Goal: Transaction & Acquisition: Purchase product/service

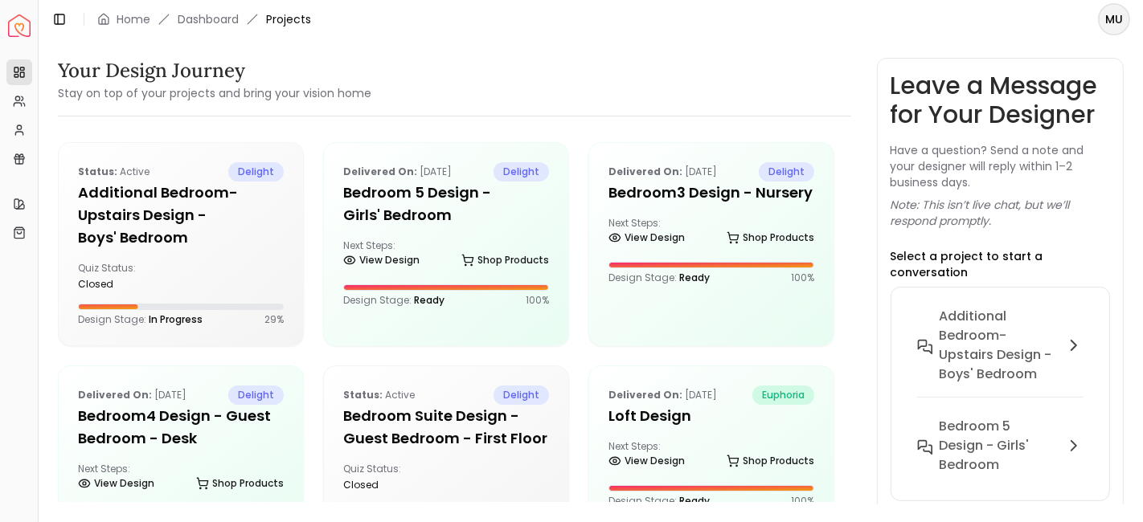
click at [867, 71] on div "Your Design Journey Stay on top of your projects and bring your vision home Sta…" at bounding box center [591, 272] width 1066 height 428
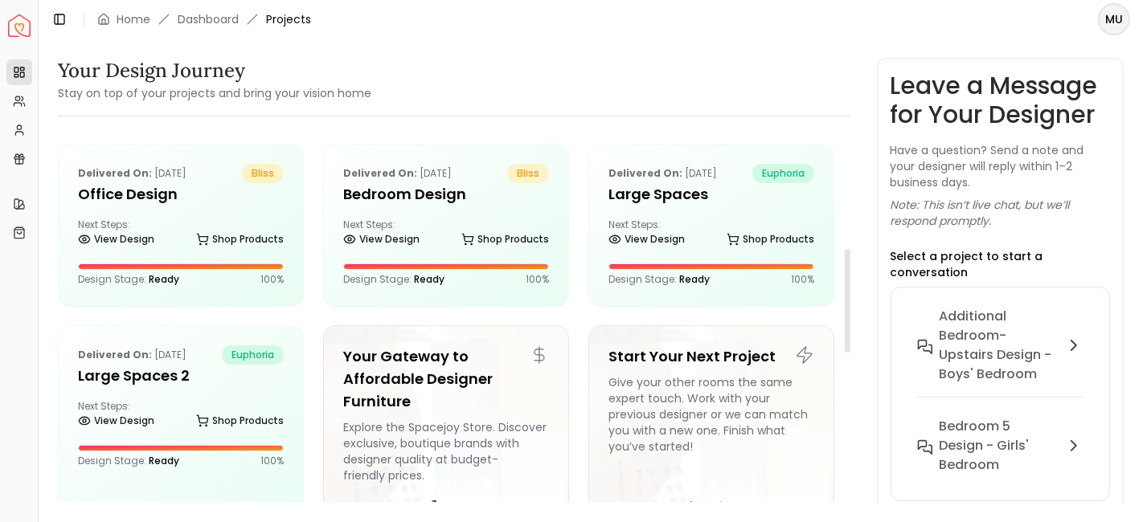
scroll to position [428, 0]
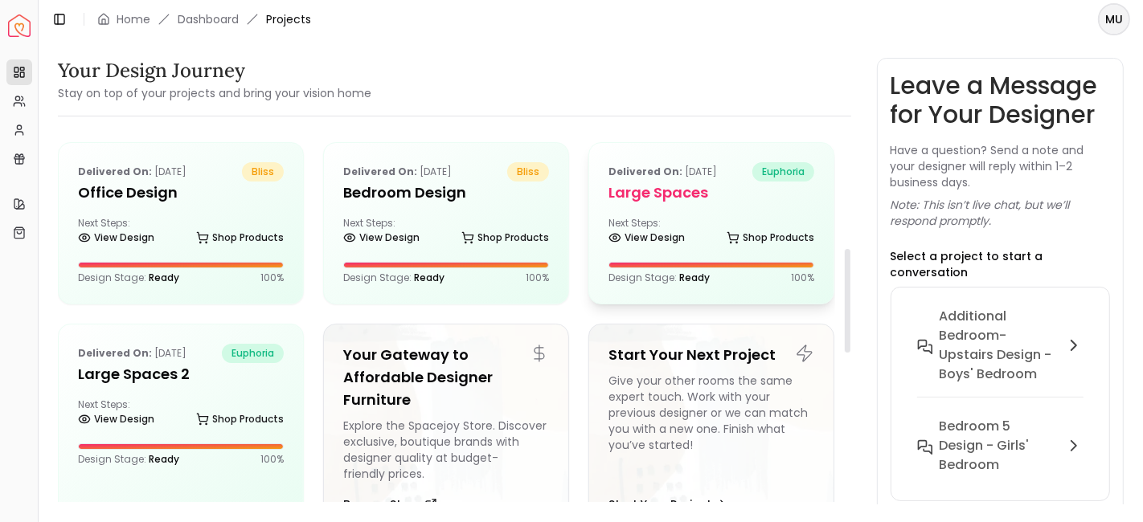
click at [687, 211] on div "Delivered on: [DATE] euphoria Large Spaces Next Steps: View Design Shop Product…" at bounding box center [711, 223] width 244 height 161
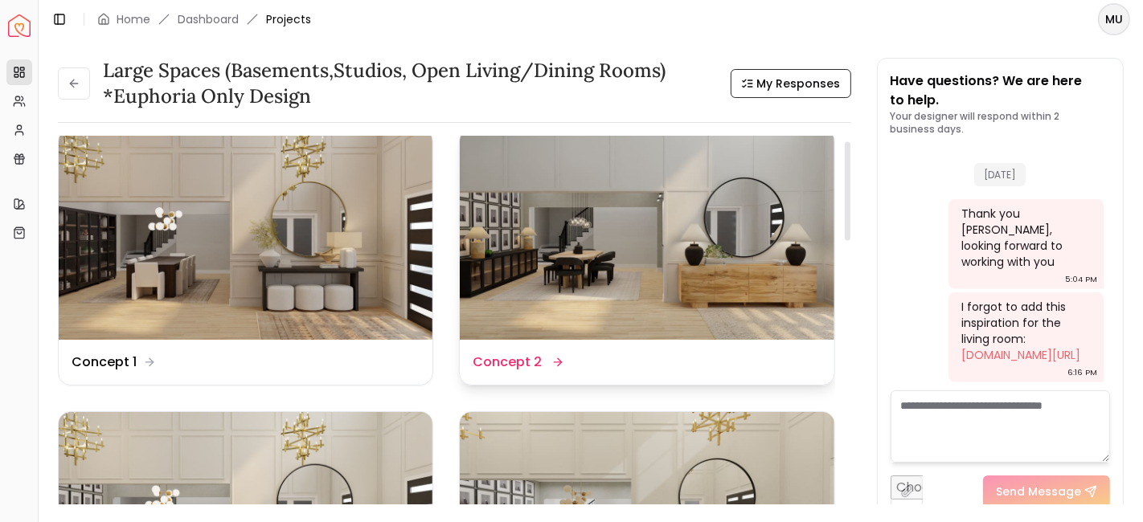
scroll to position [19, 0]
click at [653, 174] on img at bounding box center [647, 235] width 374 height 211
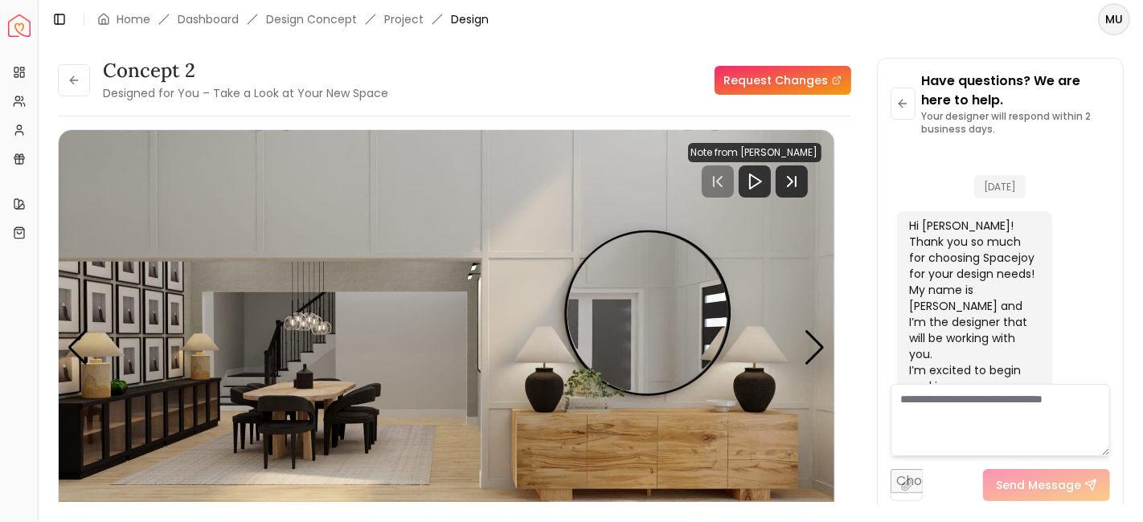
scroll to position [985, 0]
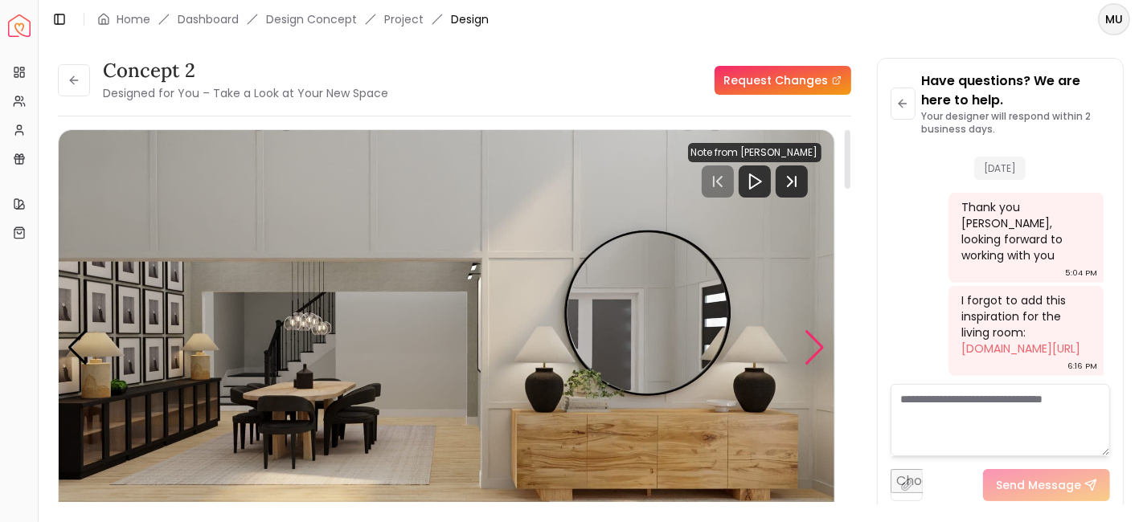
click at [816, 340] on div "Next slide" at bounding box center [816, 347] width 22 height 35
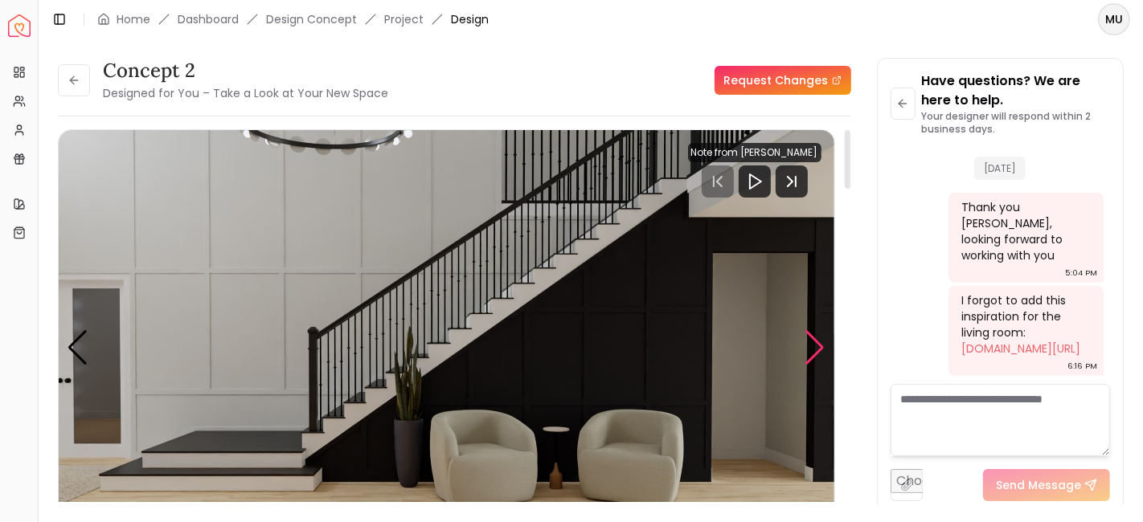
click at [816, 340] on div "Next slide" at bounding box center [816, 347] width 22 height 35
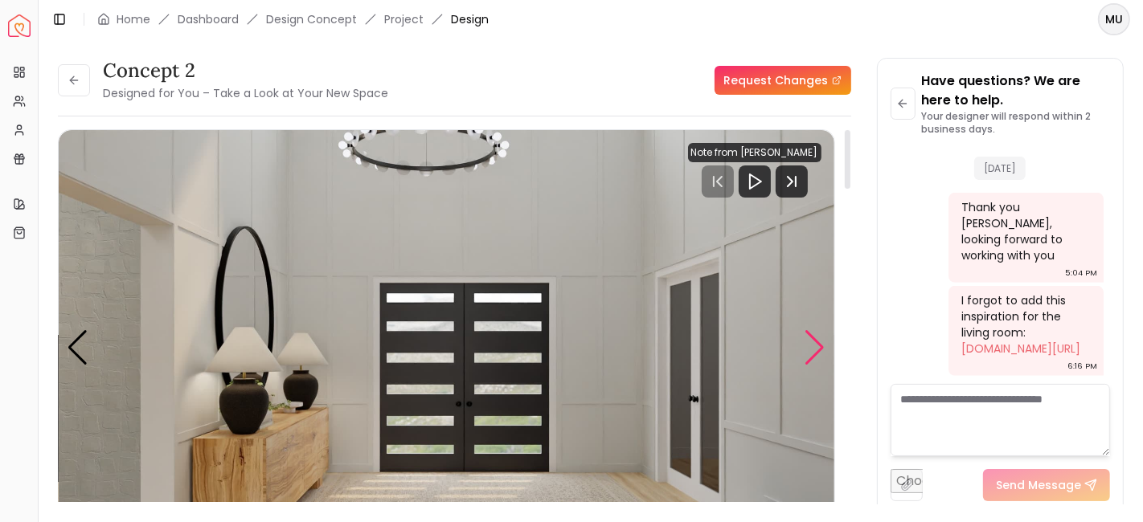
click at [816, 340] on div "Next slide" at bounding box center [816, 347] width 22 height 35
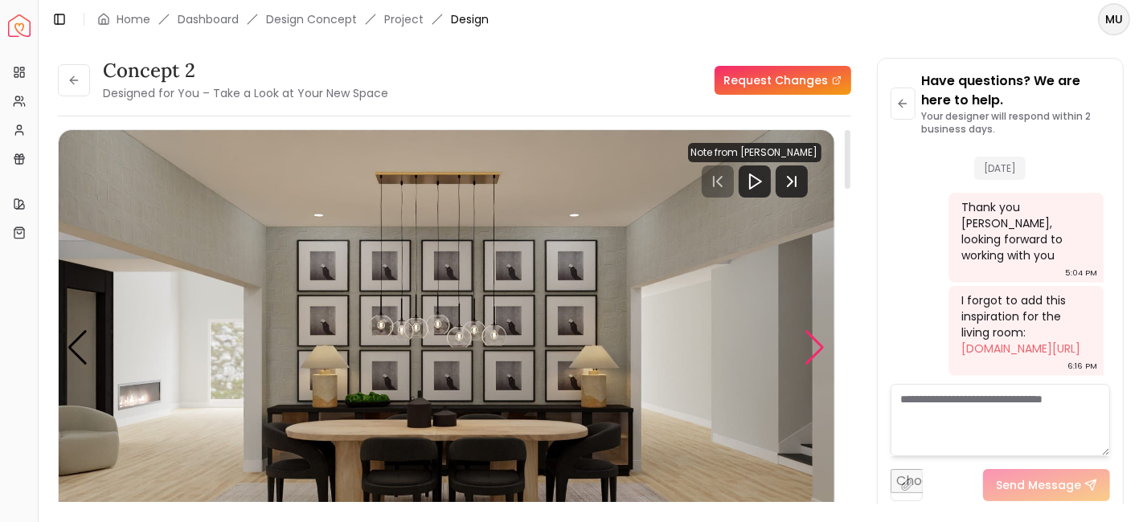
click at [816, 340] on div "Next slide" at bounding box center [816, 347] width 22 height 35
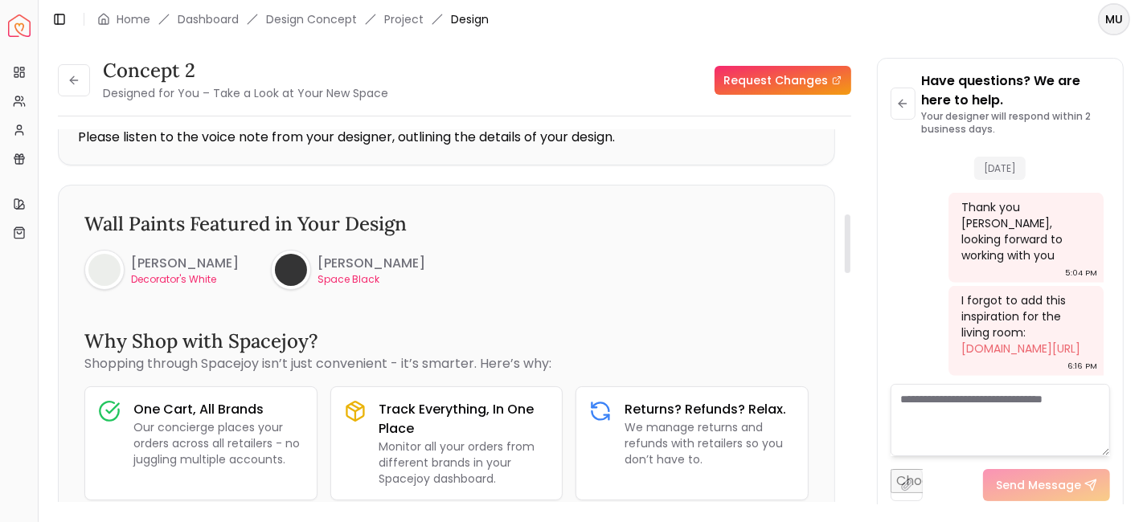
scroll to position [536, 0]
click at [80, 88] on button at bounding box center [74, 80] width 32 height 32
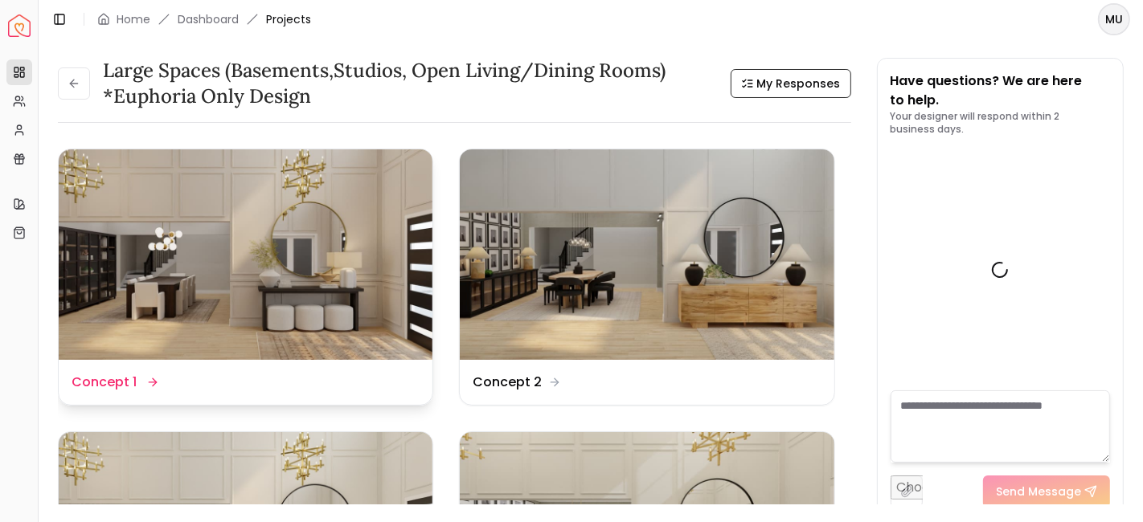
scroll to position [979, 0]
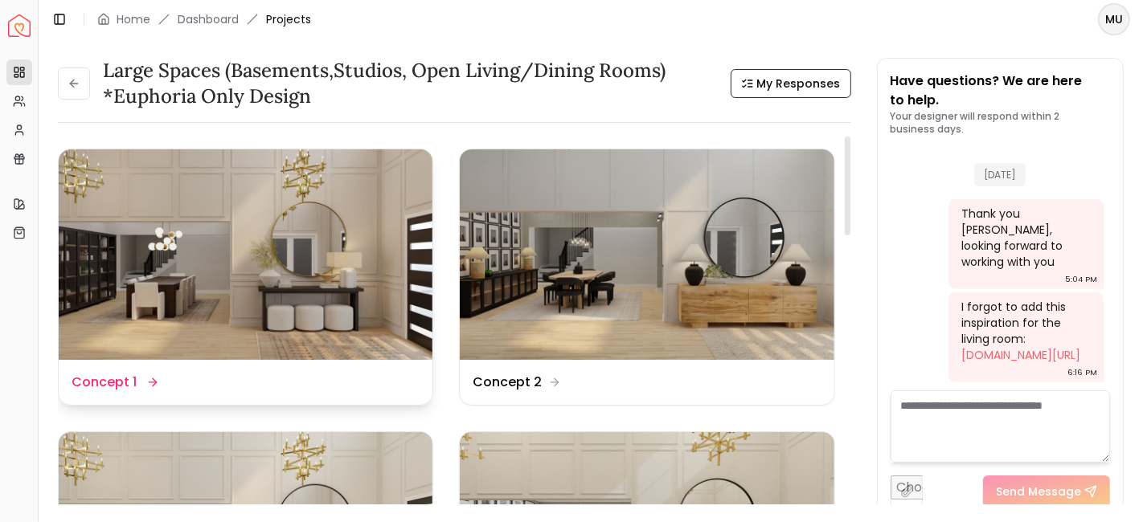
click at [149, 375] on div "Design Name Concept 1" at bounding box center [114, 382] width 84 height 19
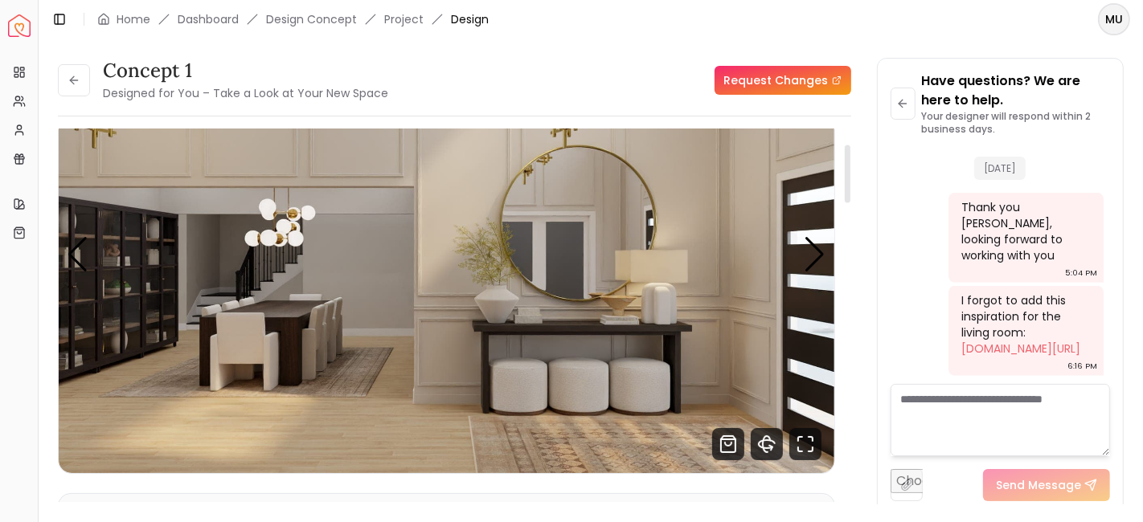
scroll to position [88, 0]
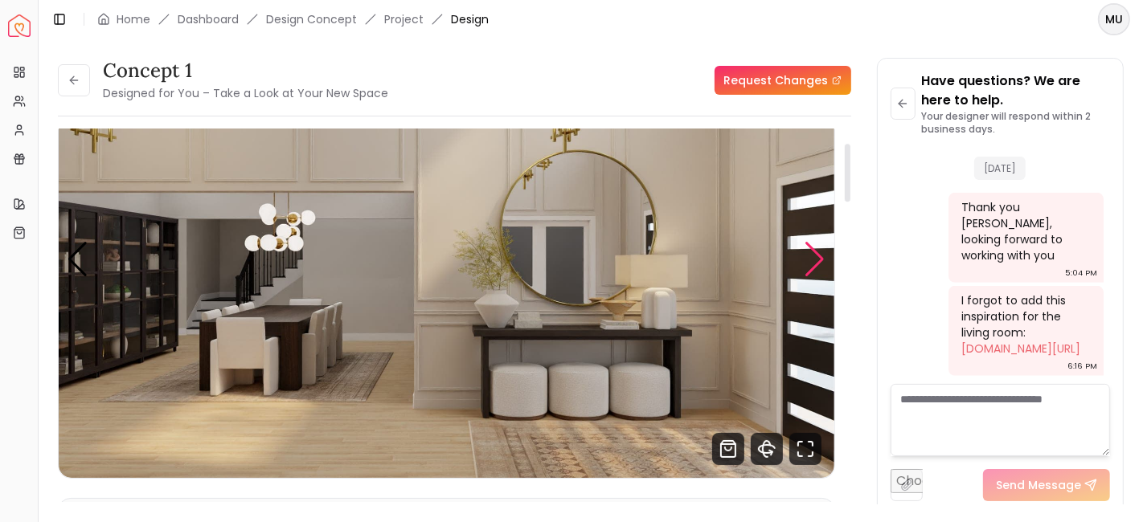
click at [815, 250] on div "Next slide" at bounding box center [816, 259] width 22 height 35
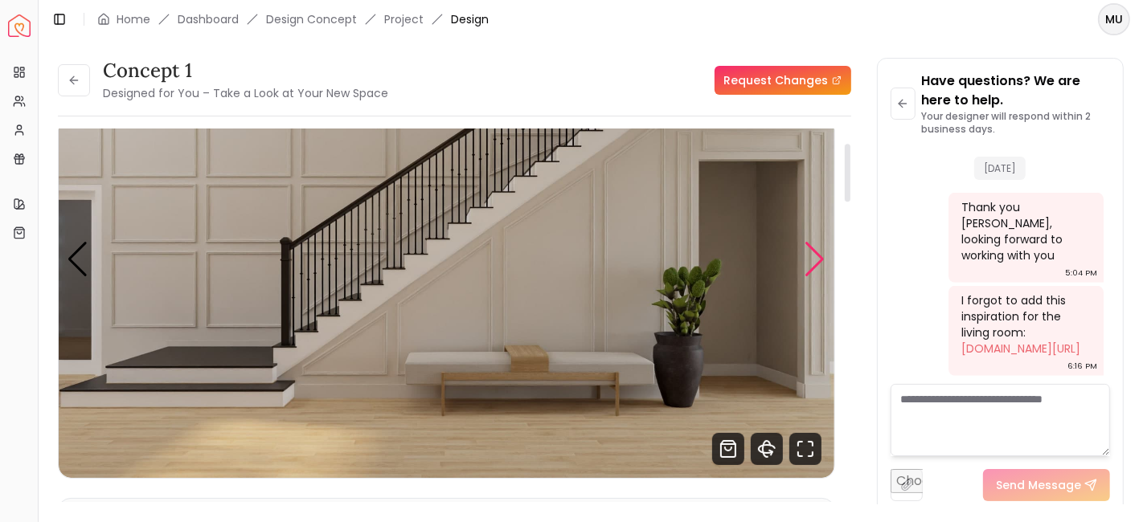
click at [815, 250] on div "Next slide" at bounding box center [816, 259] width 22 height 35
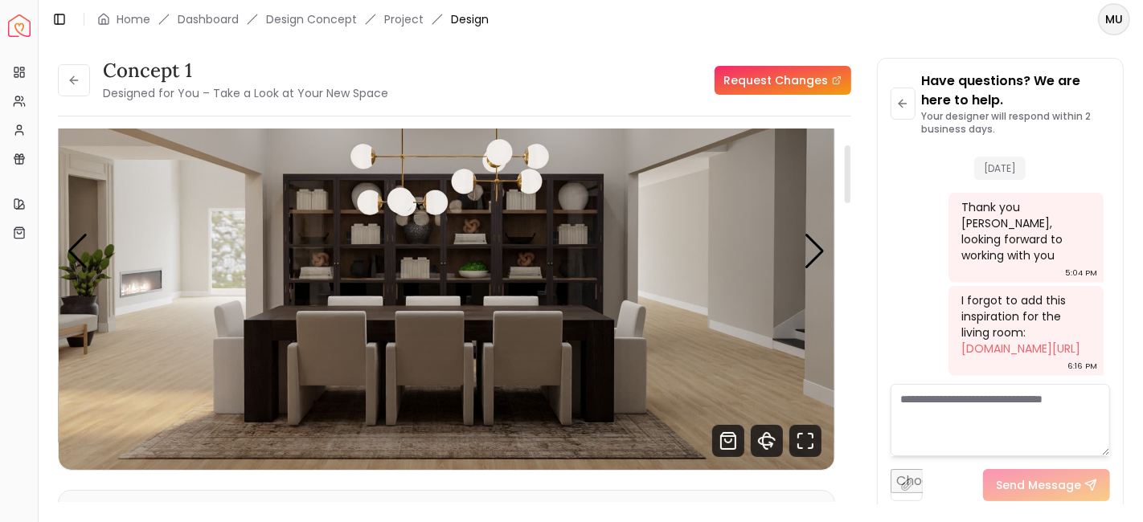
scroll to position [97, 0]
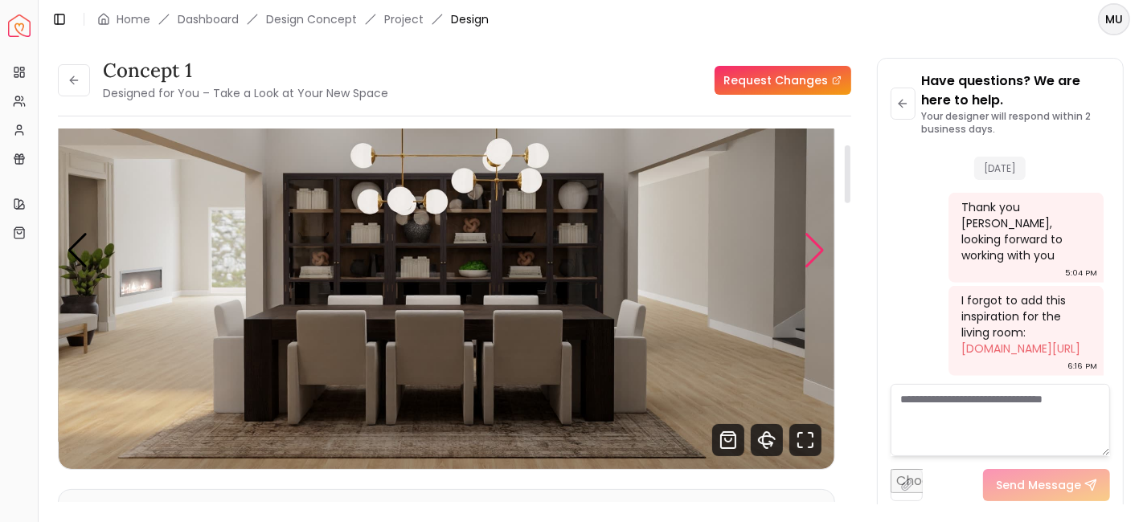
click at [825, 251] on div "Next slide" at bounding box center [816, 250] width 22 height 35
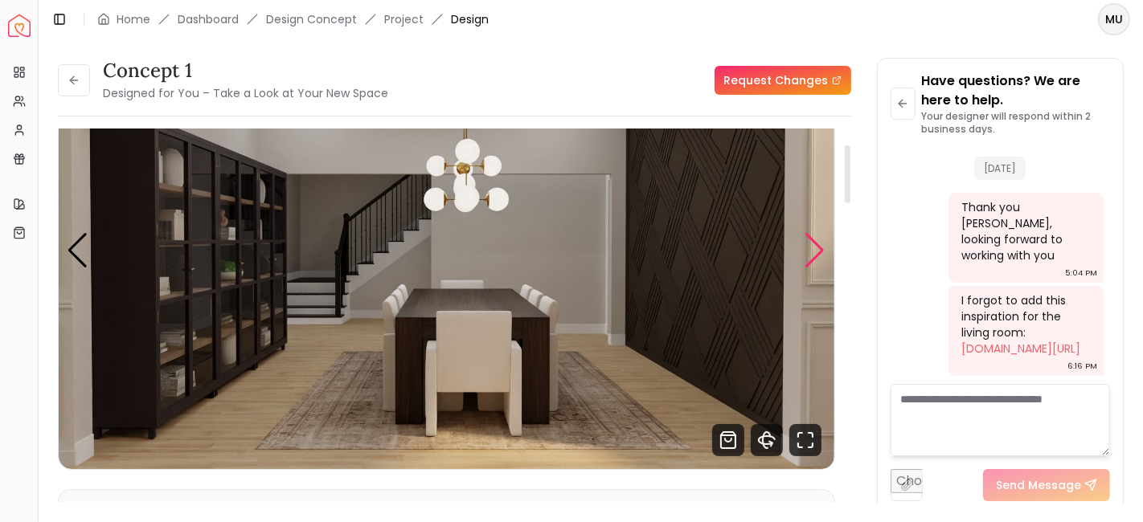
click at [825, 251] on div "Next slide" at bounding box center [816, 250] width 22 height 35
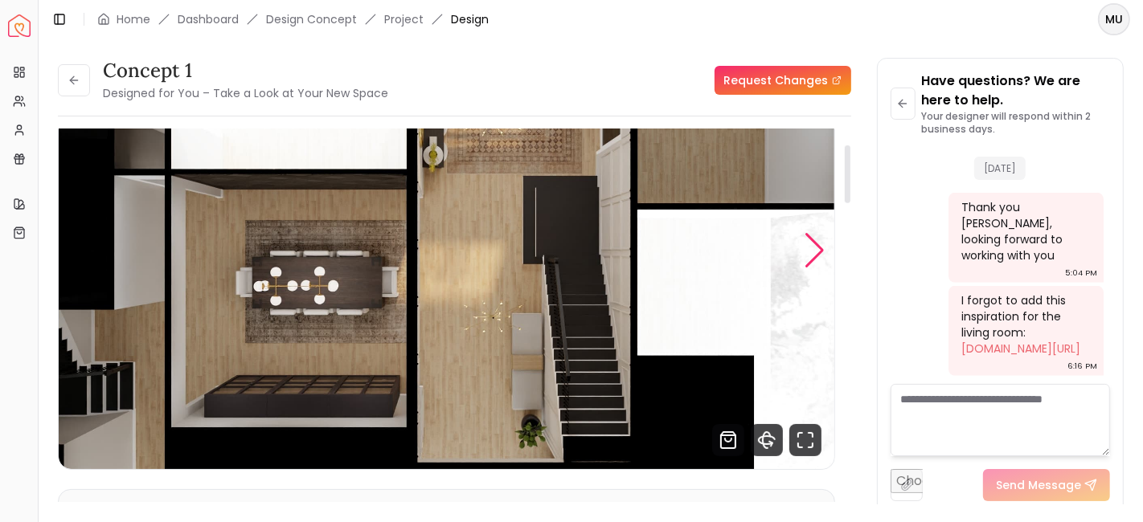
click at [825, 251] on div "Next slide" at bounding box center [816, 250] width 22 height 35
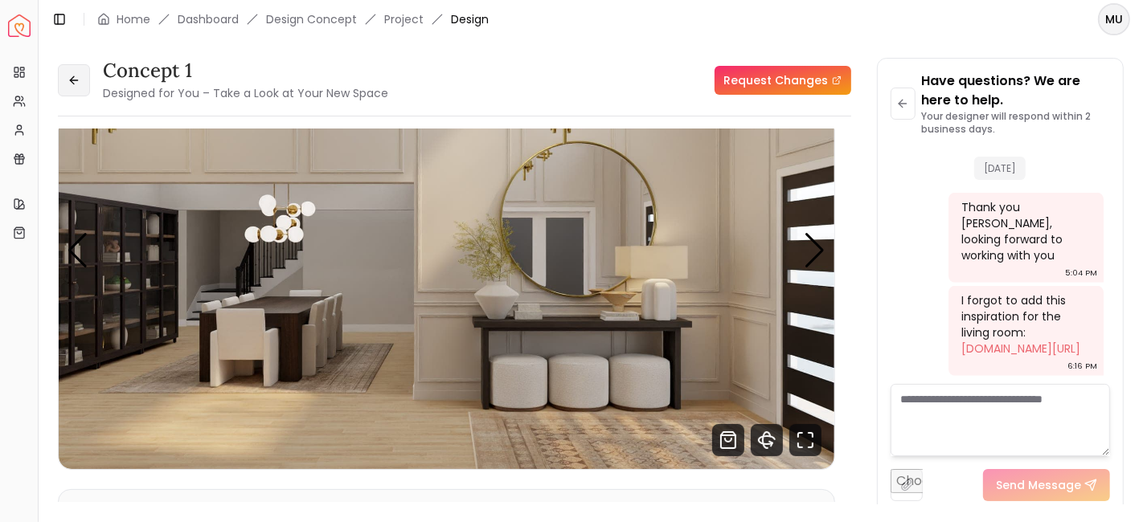
click at [76, 80] on icon at bounding box center [74, 80] width 13 height 13
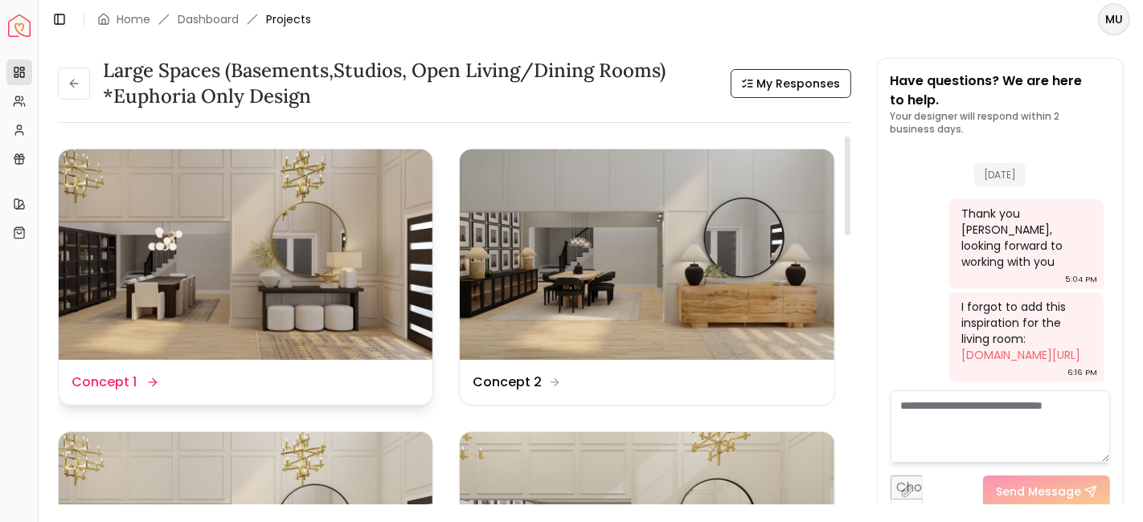
click at [107, 379] on dd "Concept 1" at bounding box center [104, 382] width 65 height 19
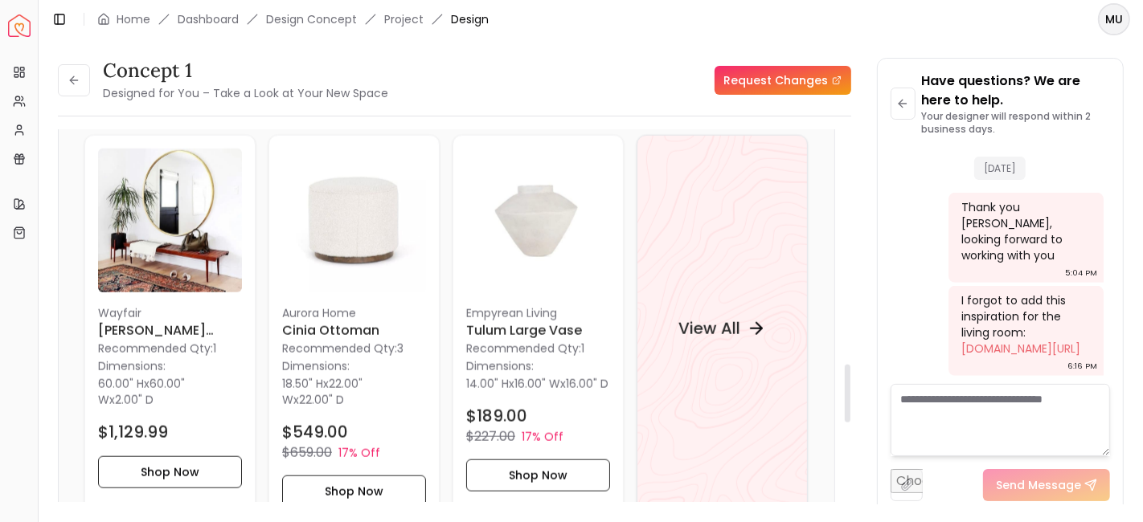
scroll to position [1504, 0]
click at [154, 465] on button "Shop Now" at bounding box center [170, 473] width 144 height 32
